Goal: Task Accomplishment & Management: Complete application form

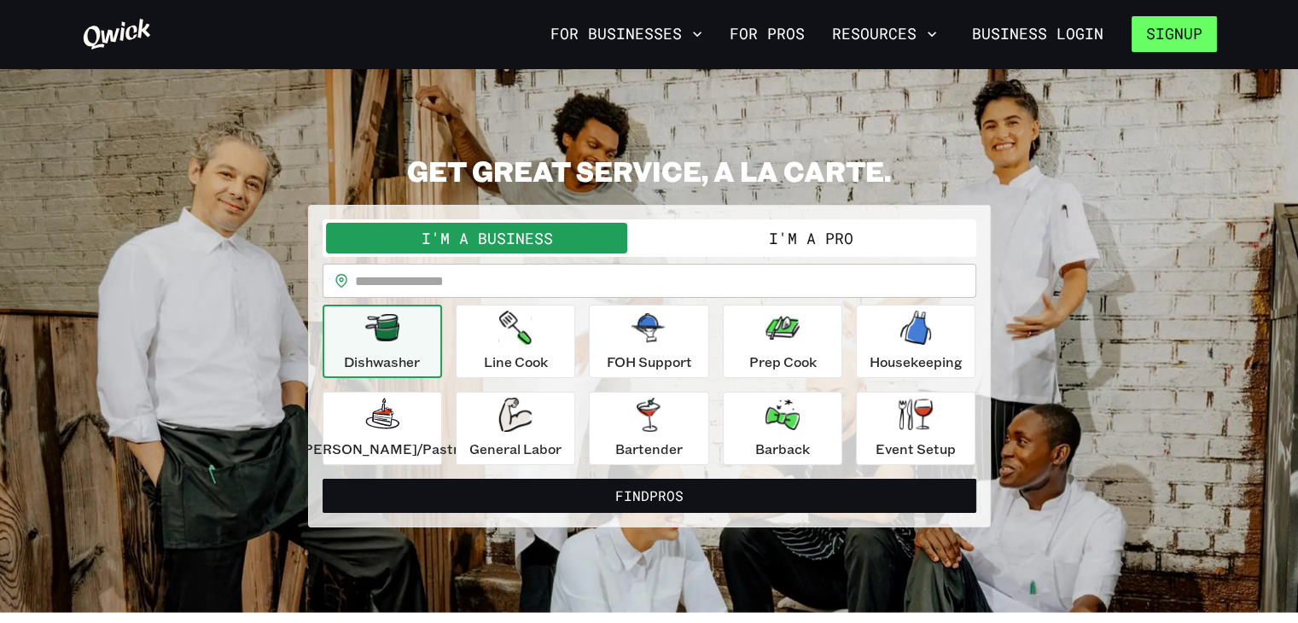
click at [1150, 35] on button "Signup" at bounding box center [1173, 34] width 85 height 36
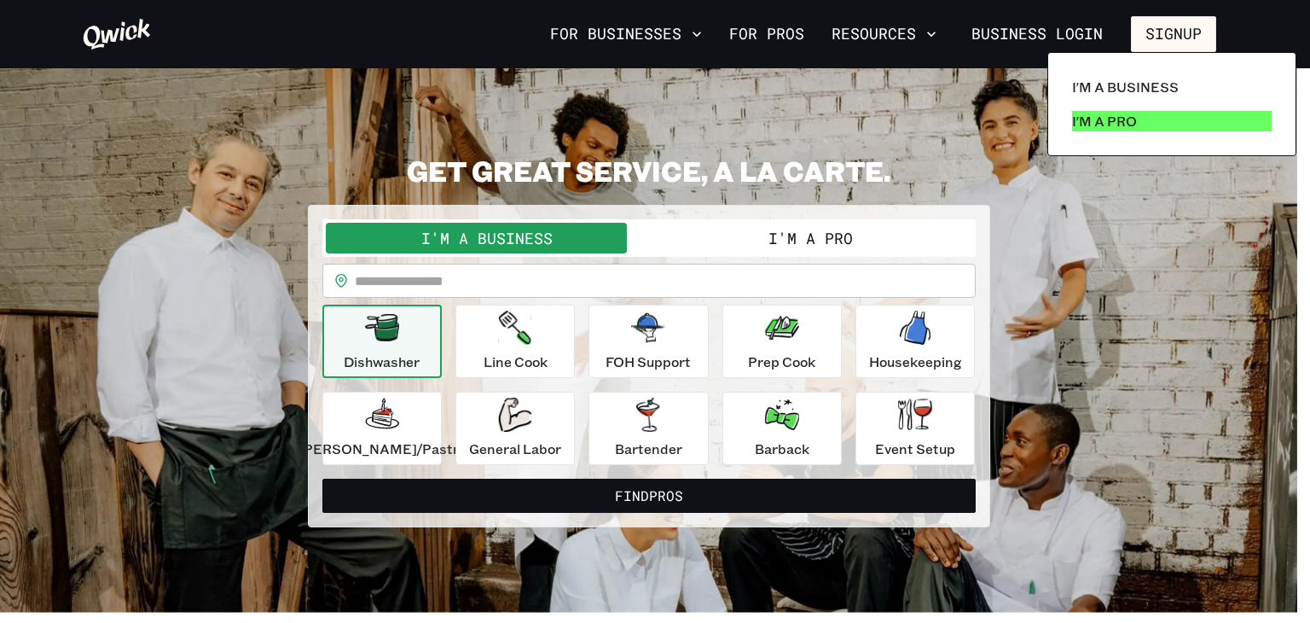
click at [1128, 121] on p "I'm a Pro" at bounding box center [1104, 121] width 65 height 20
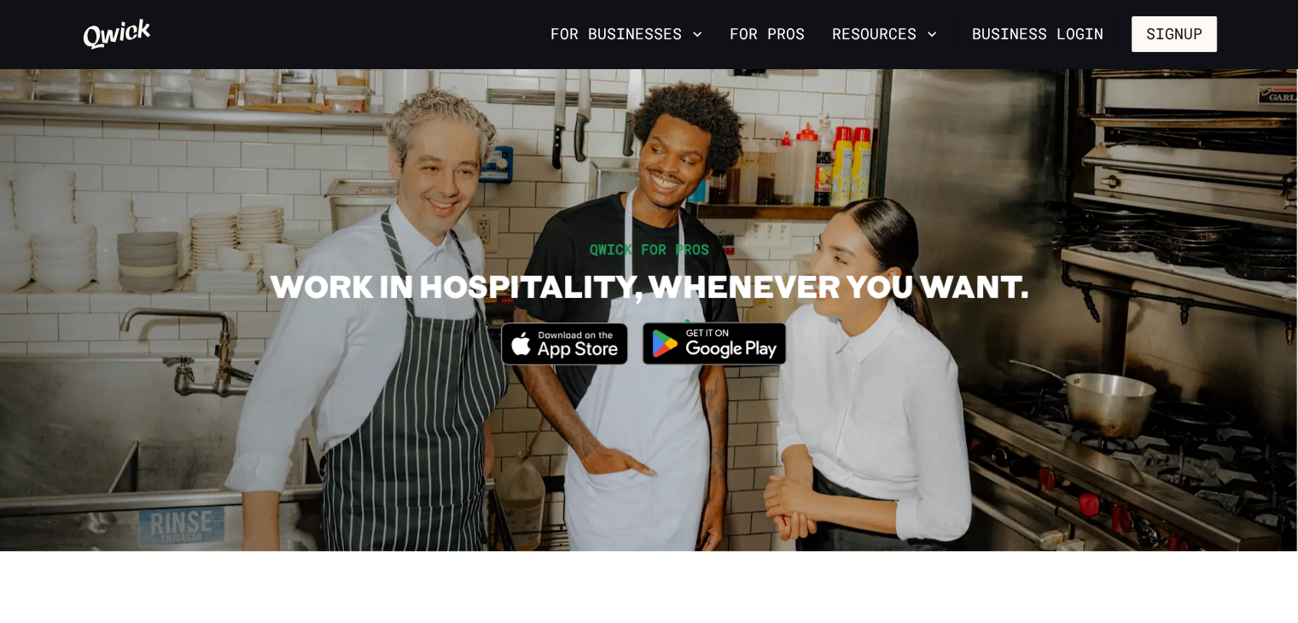
scroll to position [68, 0]
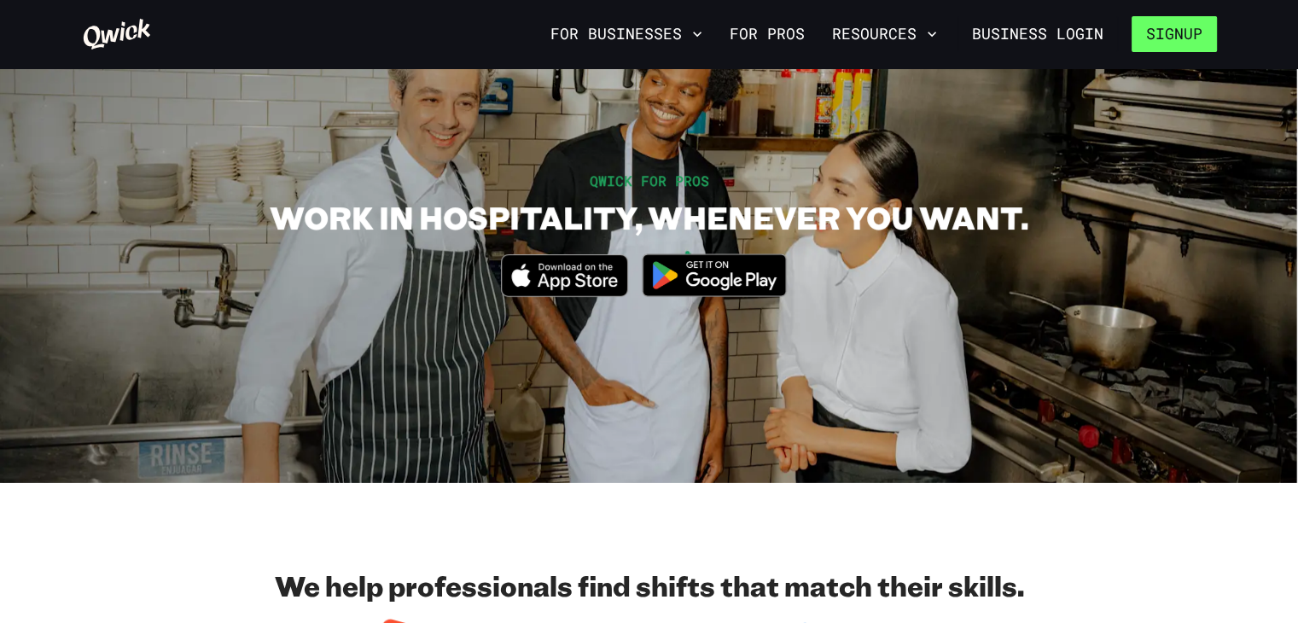
click at [1146, 38] on button "Signup" at bounding box center [1173, 34] width 85 height 36
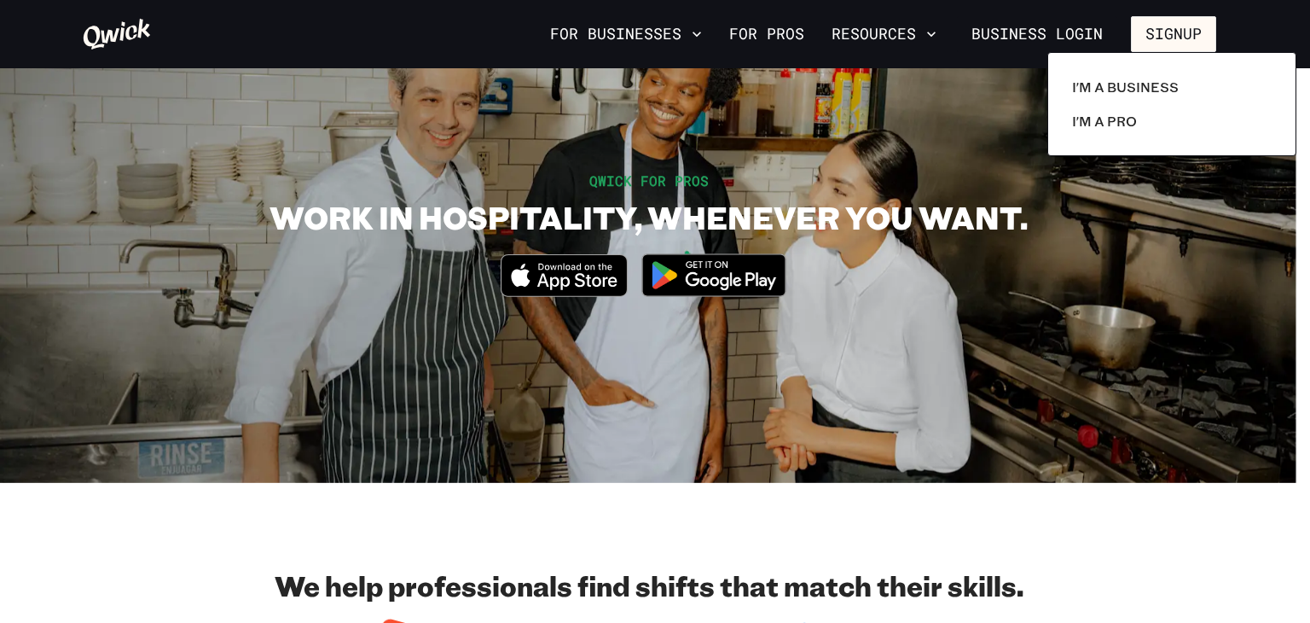
click at [1090, 39] on div at bounding box center [655, 311] width 1310 height 623
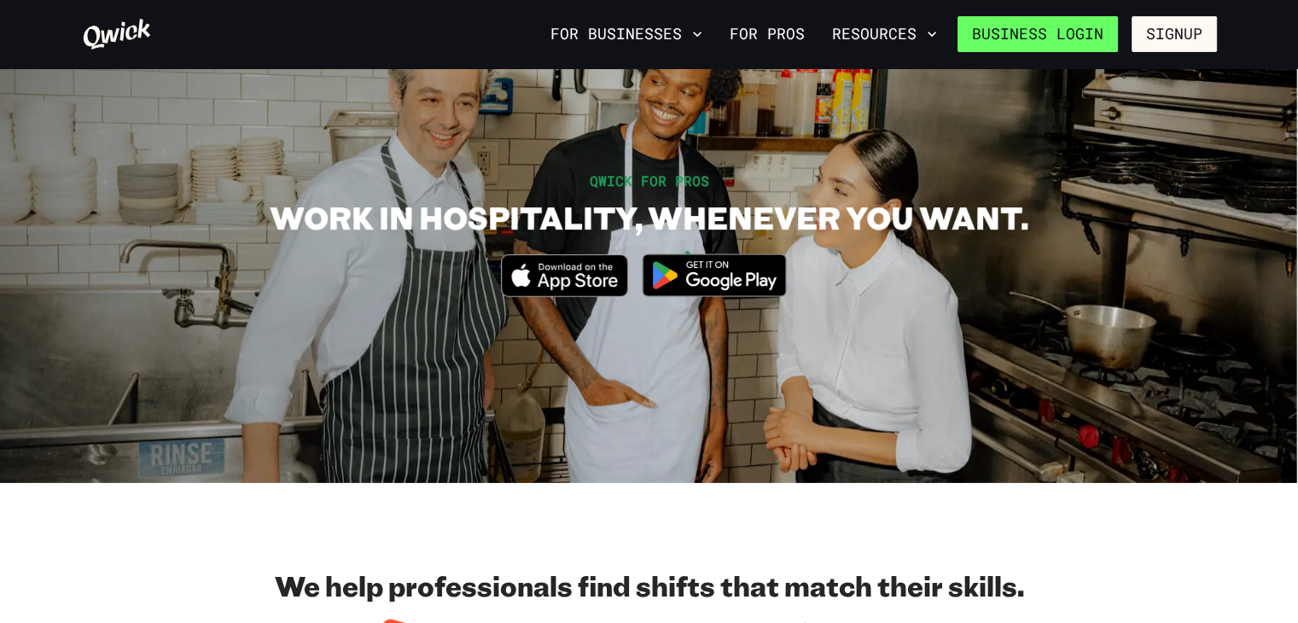
click at [1065, 23] on link "Business Login" at bounding box center [1037, 34] width 160 height 36
